Goal: Task Accomplishment & Management: Use online tool/utility

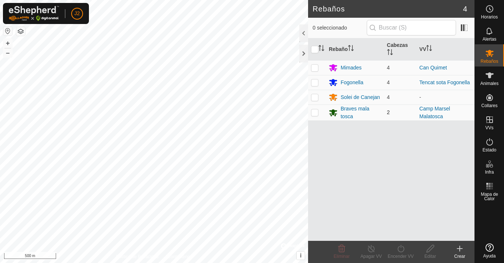
click at [313, 112] on p-checkbox at bounding box center [314, 112] width 7 height 6
checkbox input "true"
click at [8, 53] on button "–" at bounding box center [7, 52] width 9 height 9
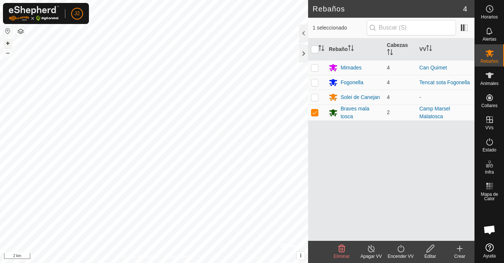
click at [6, 43] on button "+" at bounding box center [7, 43] width 9 height 9
click at [8, 40] on button "+" at bounding box center [7, 43] width 9 height 9
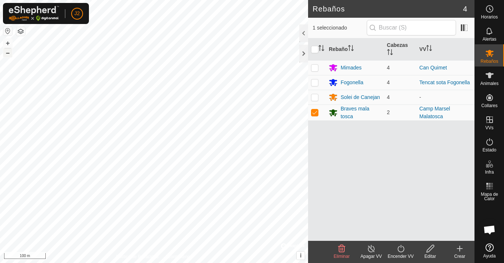
click at [8, 55] on button "–" at bounding box center [7, 52] width 9 height 9
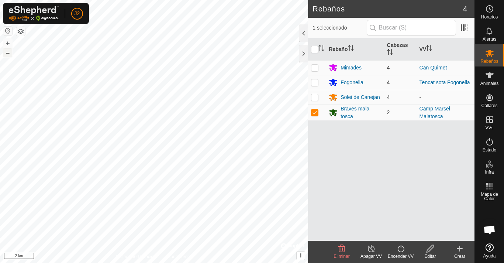
click at [8, 55] on button "–" at bounding box center [7, 52] width 9 height 9
click at [7, 41] on button "+" at bounding box center [7, 43] width 9 height 9
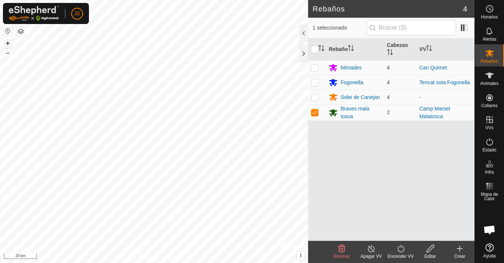
click at [7, 41] on button "+" at bounding box center [7, 43] width 9 height 9
click at [11, 45] on button "+" at bounding box center [7, 43] width 9 height 9
click at [8, 44] on button "+" at bounding box center [7, 43] width 9 height 9
click at [4, 41] on button "+" at bounding box center [7, 43] width 9 height 9
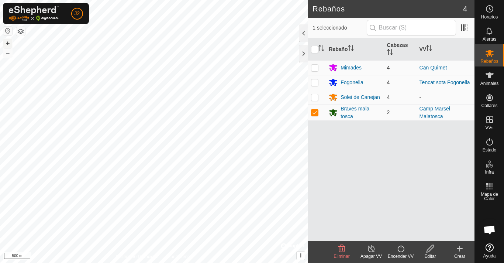
click at [8, 43] on button "+" at bounding box center [7, 43] width 9 height 9
click at [9, 53] on button "–" at bounding box center [7, 52] width 9 height 9
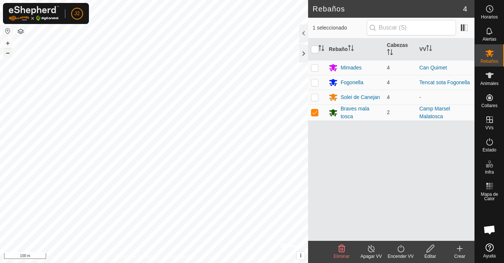
click at [8, 55] on button "–" at bounding box center [7, 52] width 9 height 9
click at [314, 95] on p-checkbox at bounding box center [314, 97] width 7 height 6
checkbox input "true"
click at [312, 113] on p-checkbox at bounding box center [314, 112] width 7 height 6
checkbox input "false"
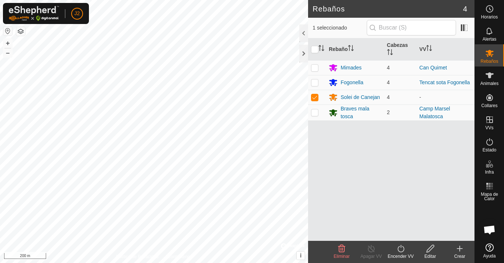
click at [429, 246] on icon at bounding box center [430, 248] width 9 height 9
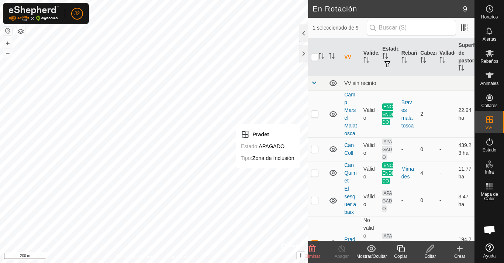
click at [434, 249] on icon at bounding box center [430, 248] width 9 height 9
click at [489, 81] on span "Animales" at bounding box center [489, 83] width 18 height 4
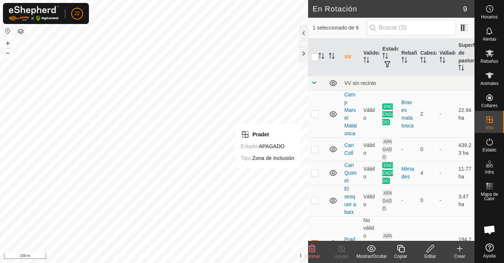
click at [489, 81] on span "Animales" at bounding box center [489, 83] width 18 height 4
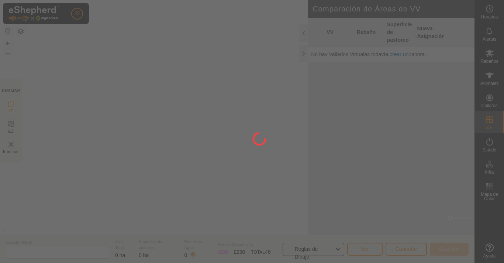
type input "Pradet"
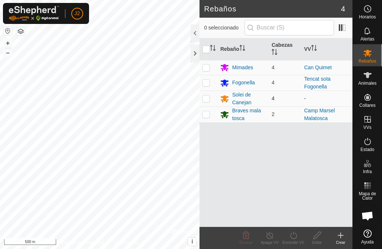
click at [207, 99] on p-checkbox at bounding box center [205, 99] width 7 height 6
checkbox input "true"
click at [313, 235] on icon at bounding box center [316, 235] width 9 height 9
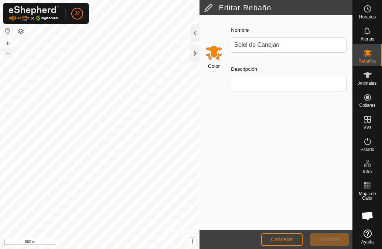
click at [7, 56] on button "–" at bounding box center [7, 52] width 9 height 9
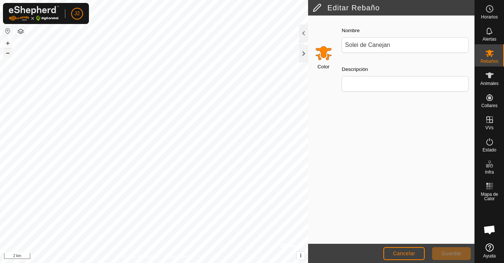
click at [9, 53] on button "–" at bounding box center [7, 52] width 9 height 9
click at [7, 40] on button "+" at bounding box center [7, 43] width 9 height 9
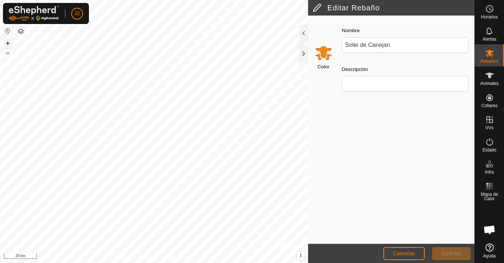
click at [6, 40] on button "+" at bounding box center [7, 43] width 9 height 9
click at [7, 44] on button "+" at bounding box center [7, 43] width 9 height 9
click at [10, 46] on button "+" at bounding box center [7, 43] width 9 height 9
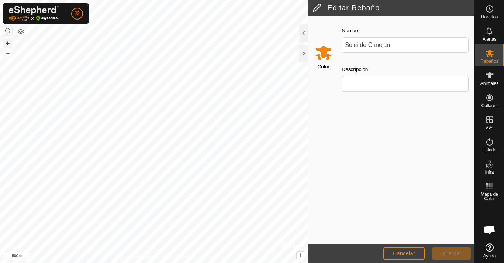
click at [8, 42] on button "+" at bounding box center [7, 43] width 9 height 9
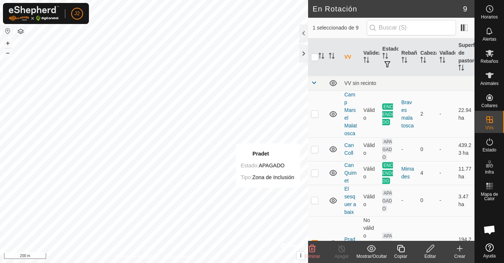
click at [381, 249] on icon at bounding box center [430, 248] width 9 height 9
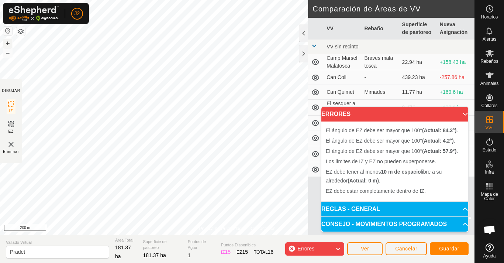
click at [9, 42] on button "+" at bounding box center [7, 43] width 9 height 9
click at [8, 40] on button "+" at bounding box center [7, 43] width 9 height 9
click at [9, 55] on button "–" at bounding box center [7, 52] width 9 height 9
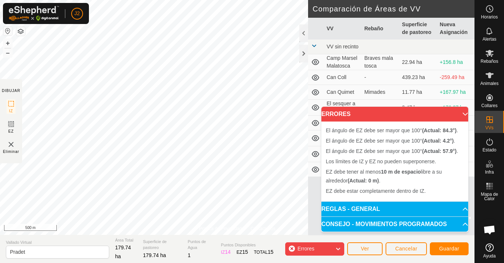
click at [0, 104] on div "Política de Privacidad Contáctenos Estado: APAGADO Tipo: Zona de Inclusión + – …" at bounding box center [237, 131] width 475 height 263
click at [8, 42] on button "+" at bounding box center [7, 43] width 9 height 9
click at [7, 42] on button "+" at bounding box center [7, 43] width 9 height 9
click at [381, 248] on span "Guardar" at bounding box center [449, 248] width 20 height 6
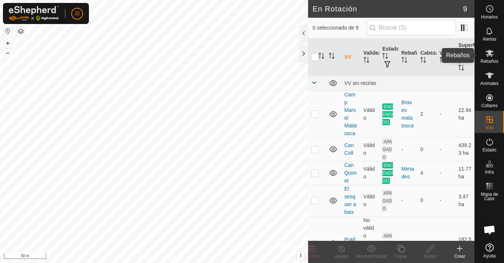
click at [381, 61] on span "Rebaños" at bounding box center [489, 61] width 18 height 4
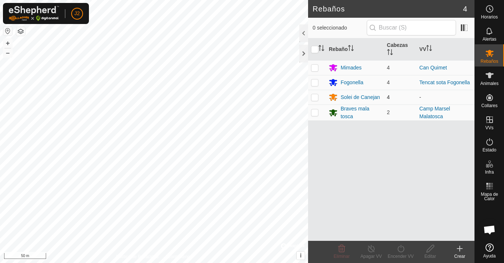
click at [317, 100] on p-checkbox at bounding box center [314, 97] width 7 height 6
checkbox input "true"
click at [381, 249] on turn-on-svg-icon at bounding box center [401, 248] width 30 height 9
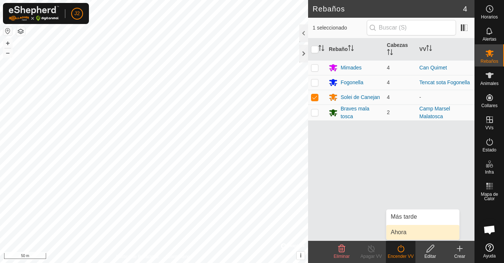
click at [381, 227] on link "Ahora" at bounding box center [422, 232] width 73 height 15
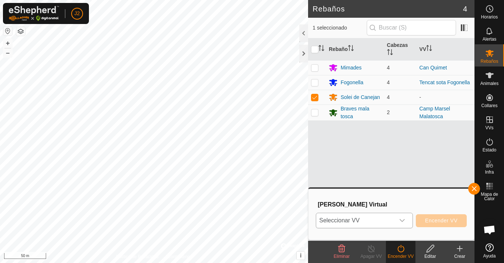
click at [381, 220] on span "Seleccionar VV" at bounding box center [355, 220] width 79 height 15
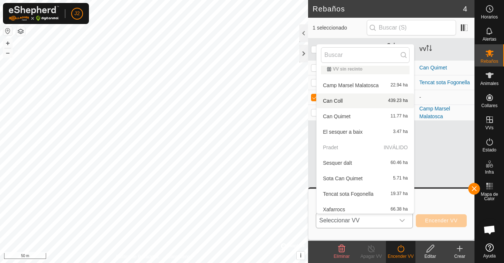
scroll to position [8, 0]
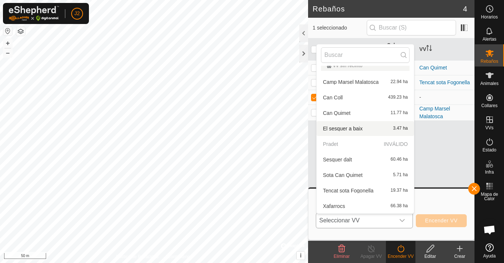
click at [337, 142] on p-selectitem "Pradet INVÁLIDO" at bounding box center [365, 144] width 97 height 15
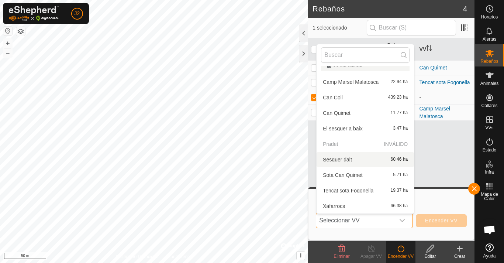
click at [344, 141] on p-selectitem "Pradet INVÁLIDO" at bounding box center [365, 144] width 97 height 15
click at [347, 143] on p-selectitem "Pradet INVÁLIDO" at bounding box center [365, 144] width 97 height 15
click at [368, 142] on p-selectitem "Pradet INVÁLIDO" at bounding box center [365, 144] width 97 height 15
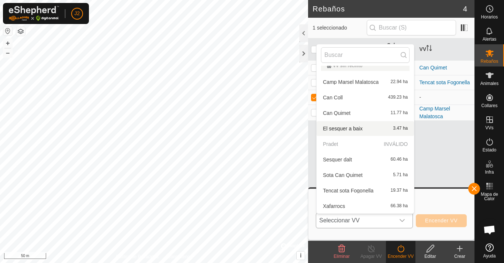
click at [352, 132] on li "El sesquer a baix 3.47 ha" at bounding box center [365, 128] width 97 height 15
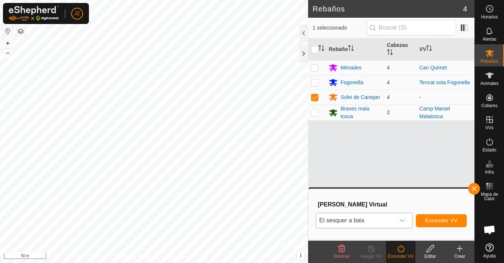
click at [381, 219] on icon "dropdown trigger" at bounding box center [402, 220] width 6 height 6
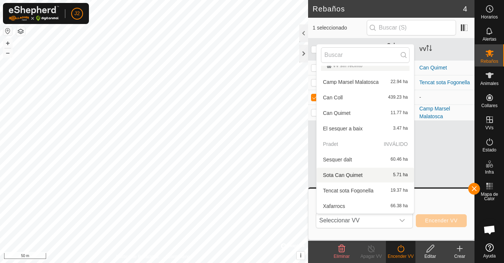
click at [353, 144] on p-selectitem "Pradet INVÁLIDO" at bounding box center [365, 144] width 97 height 15
click at [354, 146] on p-selectitem "Pradet INVÁLIDO" at bounding box center [365, 144] width 97 height 15
click at [354, 147] on p-selectitem "Pradet INVÁLIDO" at bounding box center [365, 144] width 97 height 15
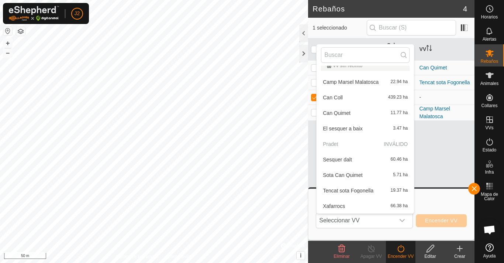
click at [354, 147] on p-selectitem "Pradet INVÁLIDO" at bounding box center [365, 144] width 97 height 15
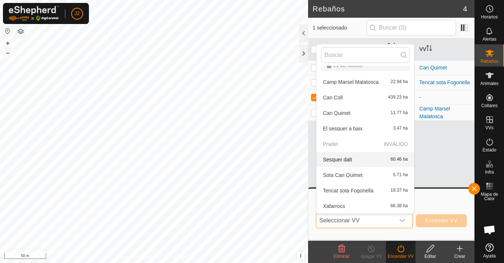
click at [358, 142] on p-selectitem "Pradet INVÁLIDO" at bounding box center [365, 144] width 97 height 15
click at [356, 146] on p-selectitem "Pradet INVÁLIDO" at bounding box center [365, 144] width 97 height 15
click at [381, 148] on div "Rebaño Cabezas VV Mimades 4 Can [PERSON_NAME] 4 Tencat sota Fogonella Solei de …" at bounding box center [391, 139] width 166 height 202
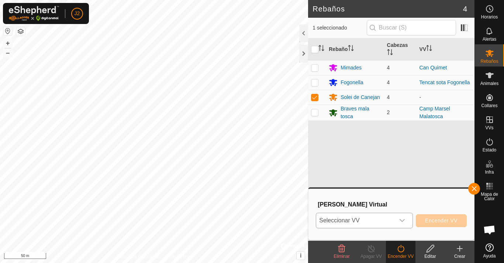
click at [381, 220] on icon "dropdown trigger" at bounding box center [402, 220] width 6 height 6
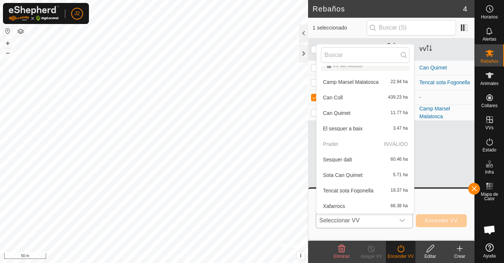
click at [344, 142] on p-selectitem "Pradet INVÁLIDO" at bounding box center [365, 144] width 97 height 15
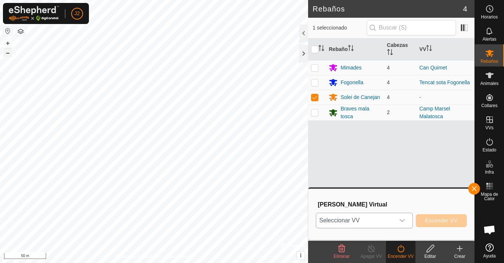
click at [7, 54] on button "–" at bounding box center [7, 52] width 9 height 9
click at [8, 42] on button "+" at bounding box center [7, 43] width 9 height 9
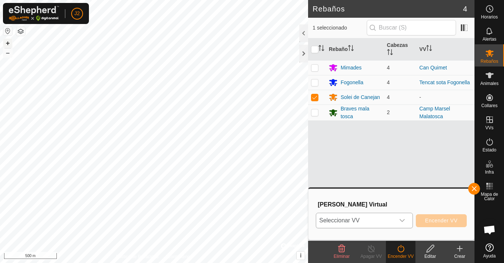
click at [8, 42] on button "+" at bounding box center [7, 43] width 9 height 9
click at [8, 41] on button "+" at bounding box center [7, 43] width 9 height 9
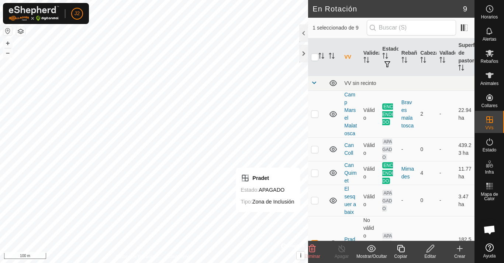
click at [381, 248] on icon at bounding box center [430, 248] width 9 height 9
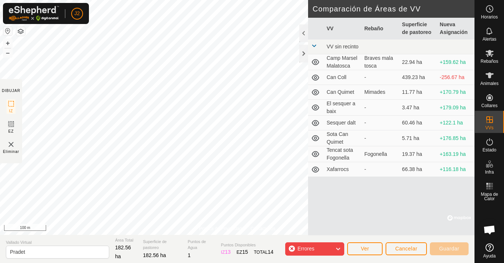
click at [10, 149] on span "Eliminar" at bounding box center [11, 152] width 16 height 6
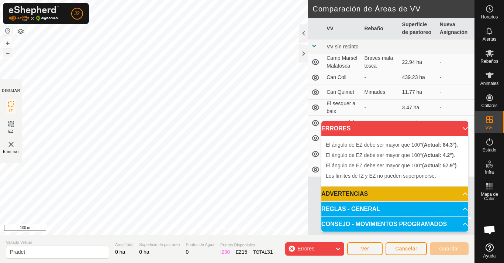
click at [10, 54] on button "–" at bounding box center [7, 52] width 9 height 9
click at [9, 54] on button "–" at bounding box center [7, 52] width 9 height 9
click at [7, 42] on button "+" at bounding box center [7, 43] width 9 height 9
click at [10, 103] on icon at bounding box center [11, 103] width 9 height 9
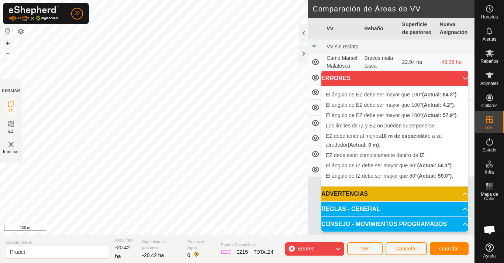
click at [7, 44] on button "+" at bounding box center [7, 43] width 9 height 9
click at [8, 52] on button "–" at bounding box center [7, 52] width 9 height 9
click at [7, 52] on button "–" at bounding box center [7, 52] width 9 height 9
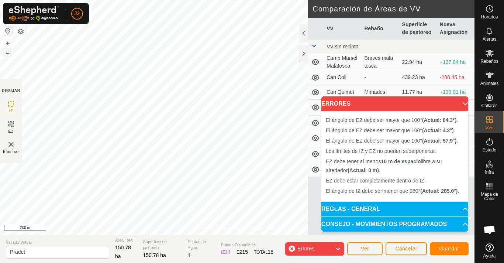
click at [7, 53] on button "–" at bounding box center [7, 52] width 9 height 9
click at [7, 42] on button "+" at bounding box center [7, 43] width 9 height 9
click at [381, 248] on button "Guardar" at bounding box center [449, 248] width 39 height 13
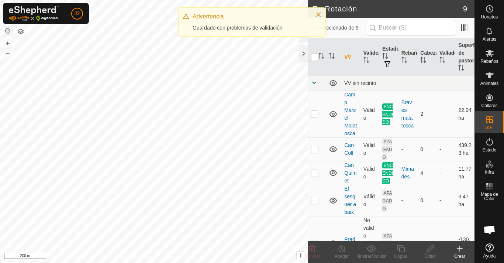
checkbox input "true"
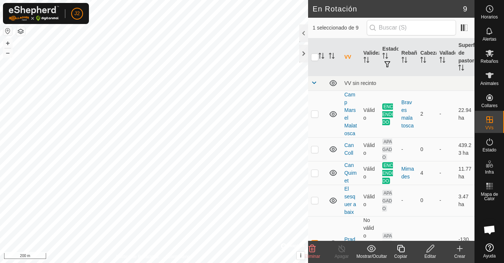
click at [381, 249] on icon at bounding box center [430, 248] width 9 height 9
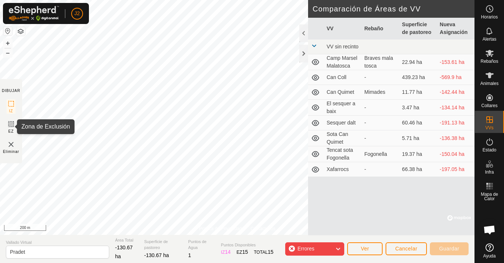
click at [10, 124] on icon at bounding box center [11, 124] width 4 height 4
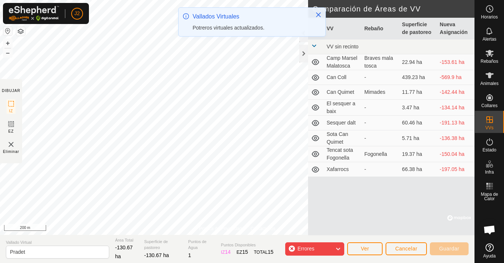
click at [11, 146] on img at bounding box center [11, 144] width 9 height 9
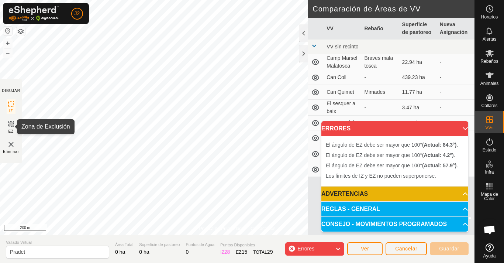
click at [10, 124] on icon at bounding box center [11, 124] width 9 height 9
click at [10, 145] on img at bounding box center [11, 144] width 9 height 9
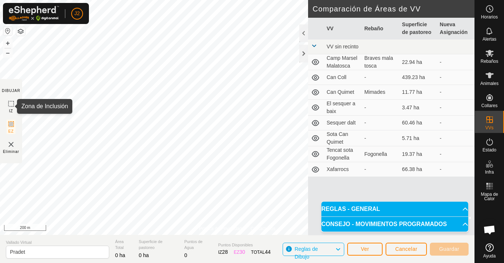
click at [11, 104] on icon at bounding box center [11, 103] width 9 height 9
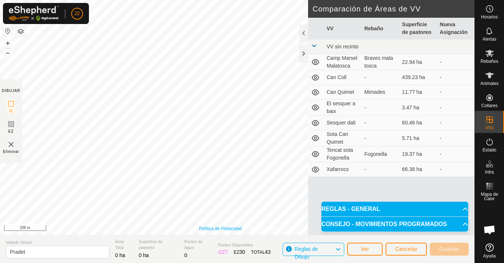
click at [202, 229] on link "Política de Privacidad" at bounding box center [220, 228] width 42 height 7
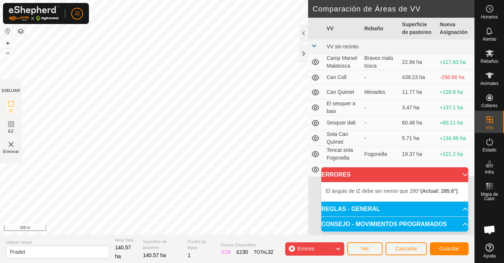
click at [329, 135] on div "Política de Privacidad Contáctenos + – ⇧ i © Mapbox , © OpenStreetMap , Improve…" at bounding box center [237, 131] width 475 height 263
click at [6, 39] on button "+" at bounding box center [7, 43] width 9 height 9
click at [7, 38] on div "+ –" at bounding box center [8, 47] width 10 height 19
click at [9, 56] on button "–" at bounding box center [7, 52] width 9 height 9
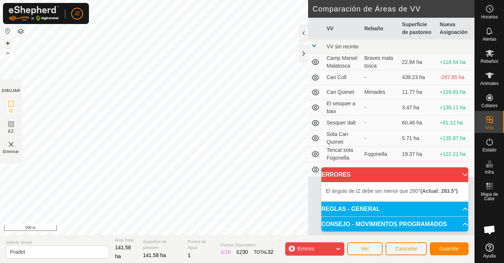
click at [7, 43] on button "+" at bounding box center [7, 43] width 9 height 9
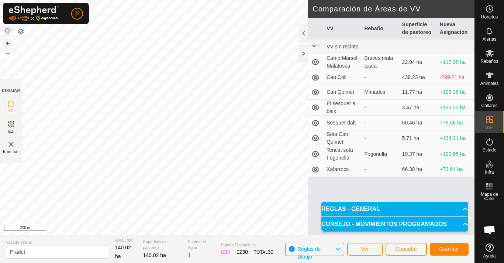
click at [8, 43] on button "+" at bounding box center [7, 43] width 9 height 9
click at [9, 54] on button "–" at bounding box center [7, 52] width 9 height 9
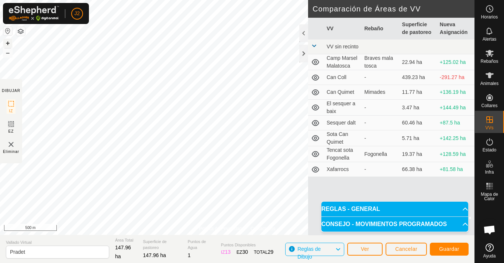
click at [11, 42] on button "+" at bounding box center [7, 43] width 9 height 9
click at [7, 52] on button "–" at bounding box center [7, 52] width 9 height 9
click at [9, 52] on button "–" at bounding box center [7, 52] width 9 height 9
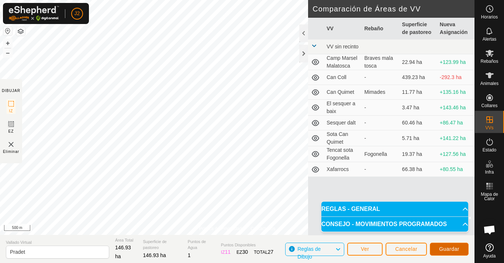
click at [381, 247] on button "Guardar" at bounding box center [449, 248] width 39 height 13
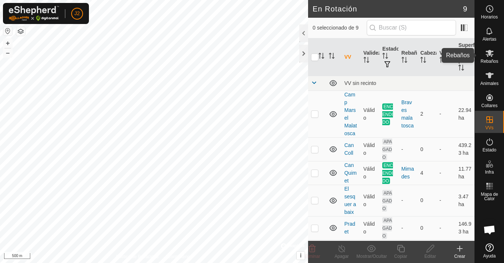
click at [381, 56] on icon at bounding box center [489, 53] width 9 height 9
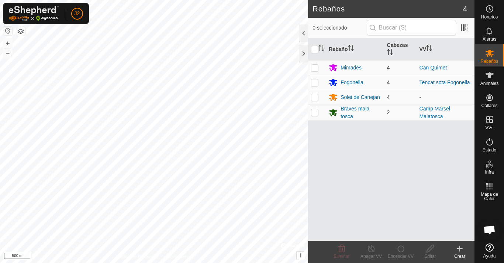
click at [317, 96] on p-checkbox at bounding box center [314, 97] width 7 height 6
checkbox input "true"
click at [381, 249] on div "Encender VV" at bounding box center [401, 256] width 30 height 7
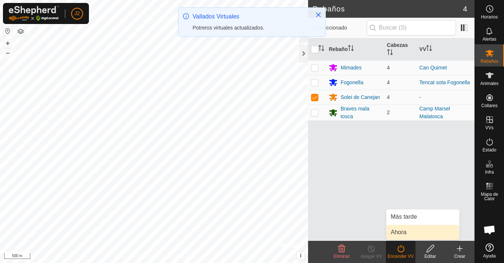
click at [381, 237] on link "Ahora" at bounding box center [422, 232] width 73 height 15
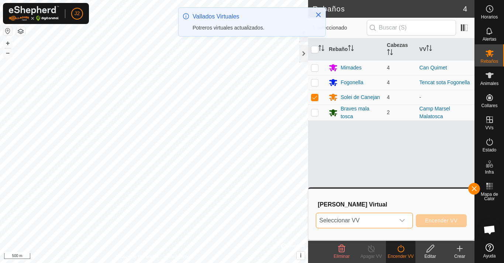
click at [381, 220] on span "Seleccionar VV" at bounding box center [355, 220] width 79 height 15
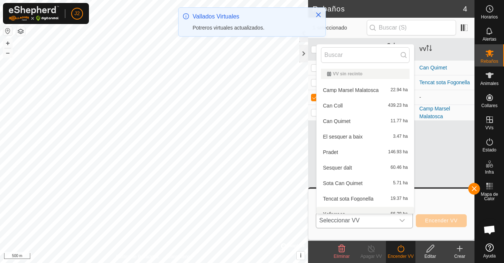
scroll to position [8, 0]
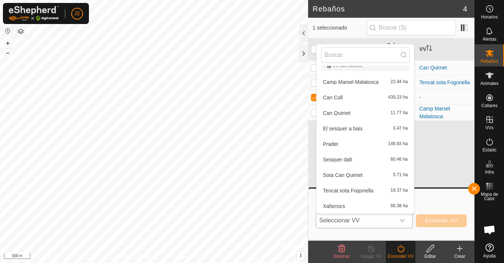
click at [358, 140] on li "Pradet 146.93 ha" at bounding box center [365, 144] width 97 height 15
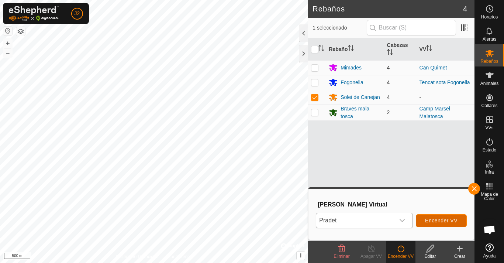
click at [381, 220] on span "Encender VV" at bounding box center [441, 220] width 32 height 6
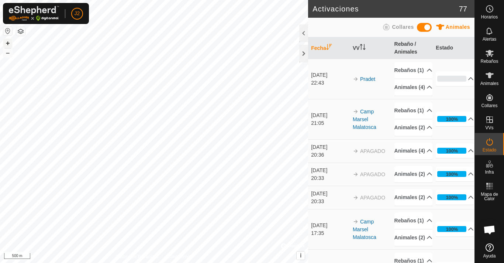
click at [6, 40] on button "+" at bounding box center [7, 43] width 9 height 9
